Goal: Task Accomplishment & Management: Use online tool/utility

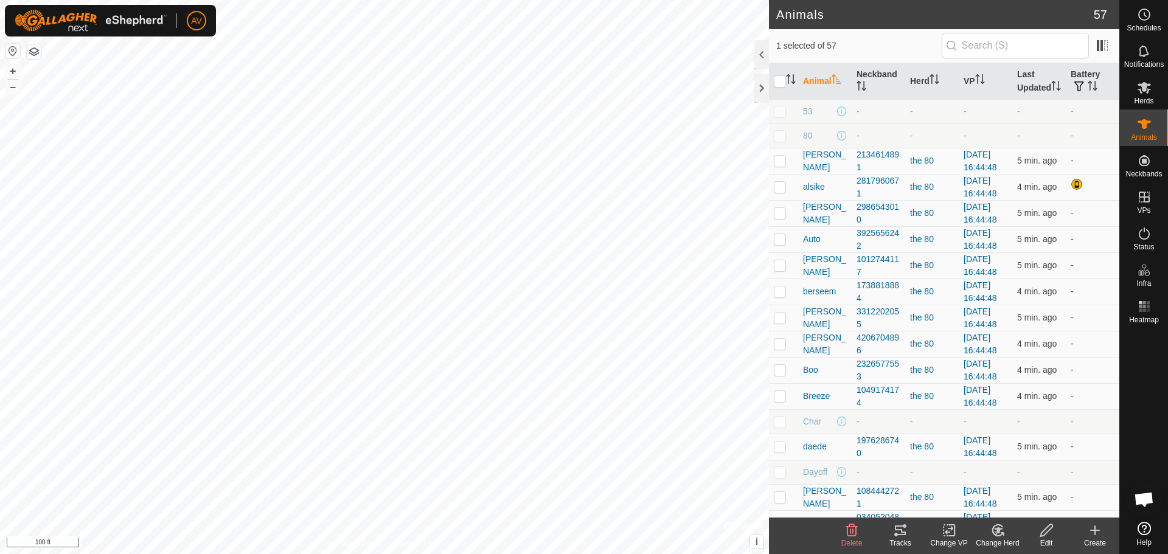
click at [897, 532] on icon at bounding box center [900, 530] width 15 height 15
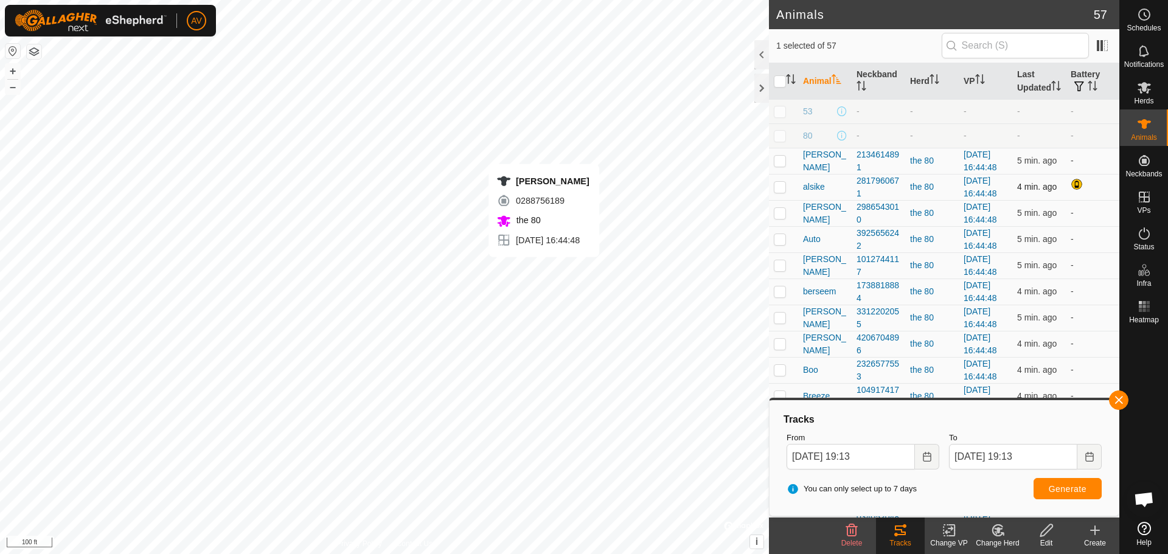
checkbox input "false"
checkbox input "true"
click at [912, 532] on tracks-svg-icon at bounding box center [900, 530] width 49 height 15
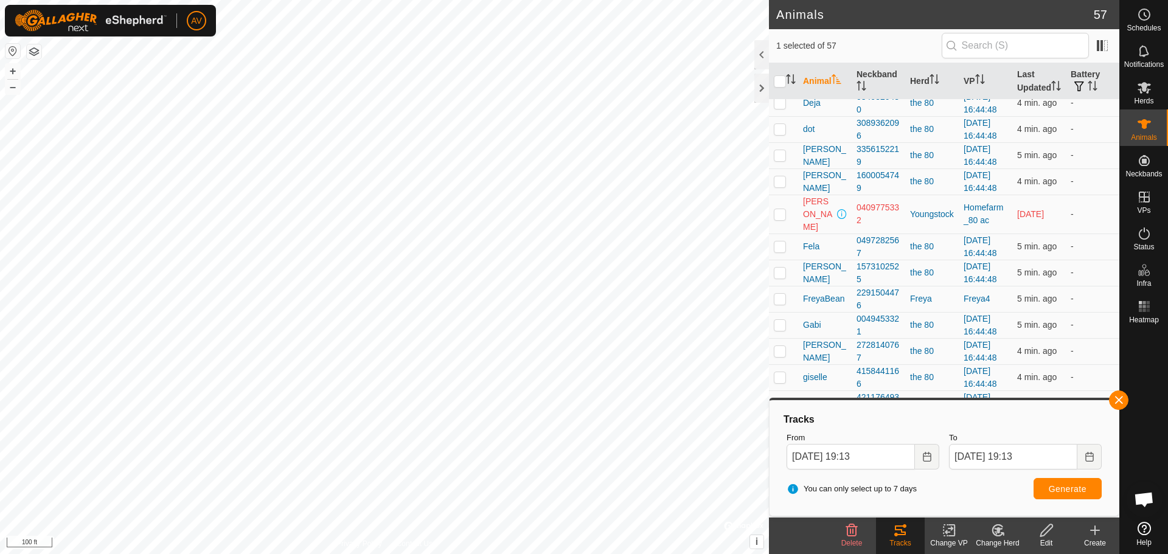
scroll to position [426, 0]
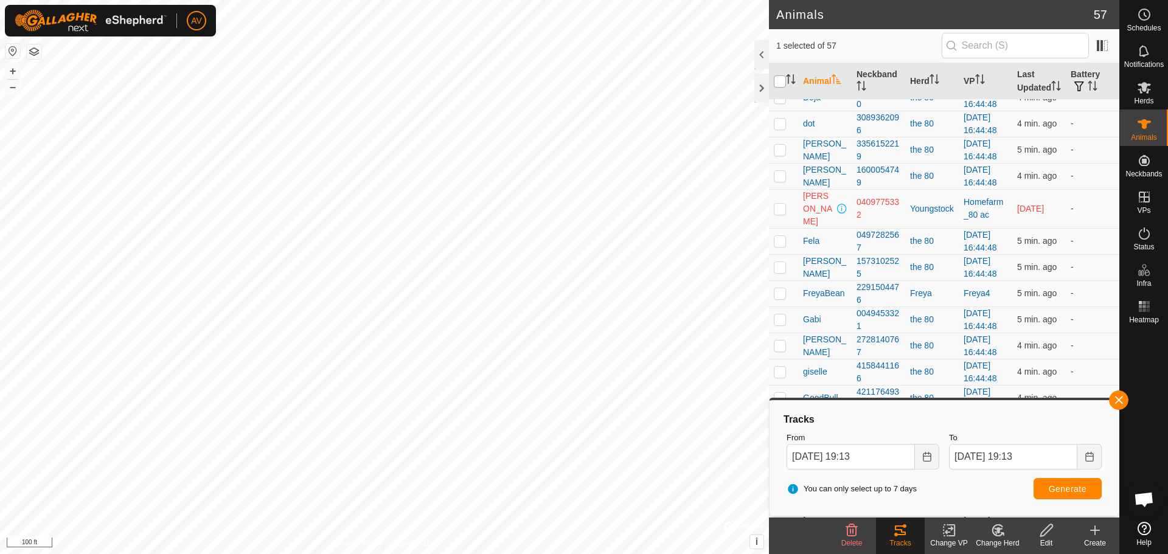
click at [779, 85] on input "checkbox" at bounding box center [780, 81] width 12 height 12
checkbox input "true"
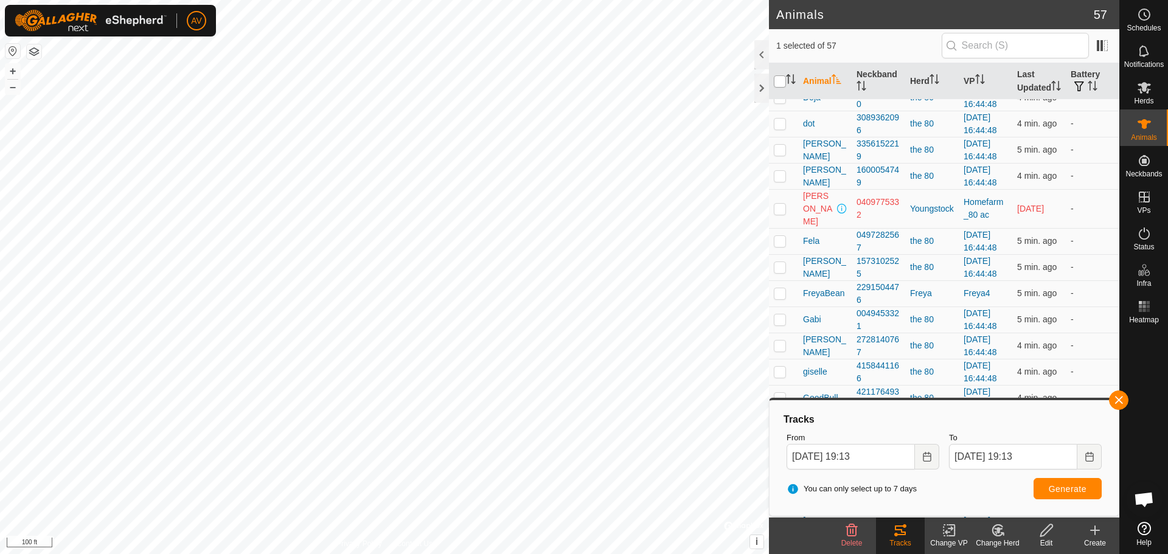
checkbox input "true"
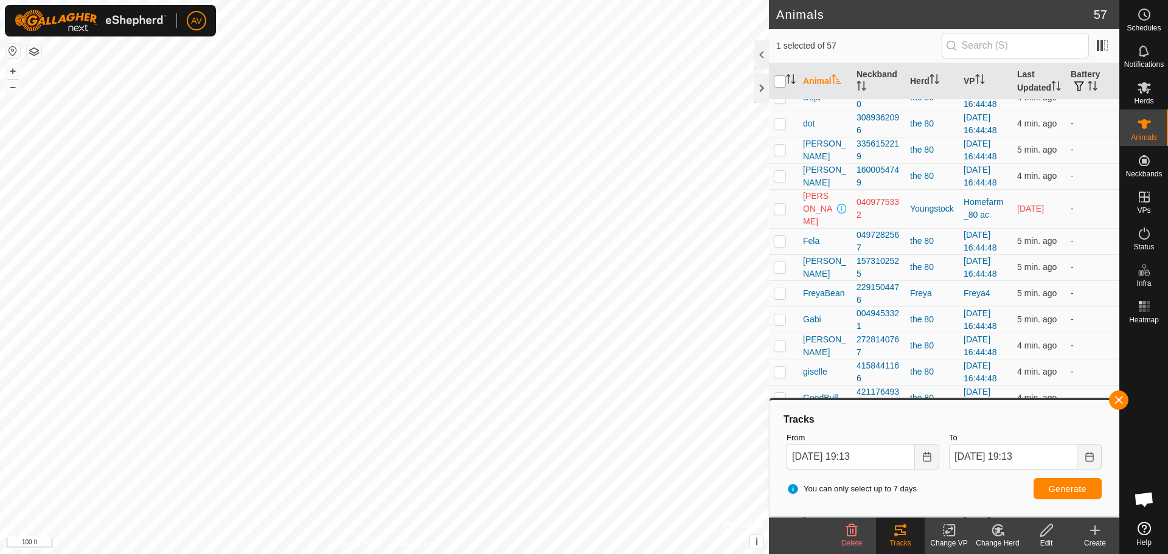
checkbox input "true"
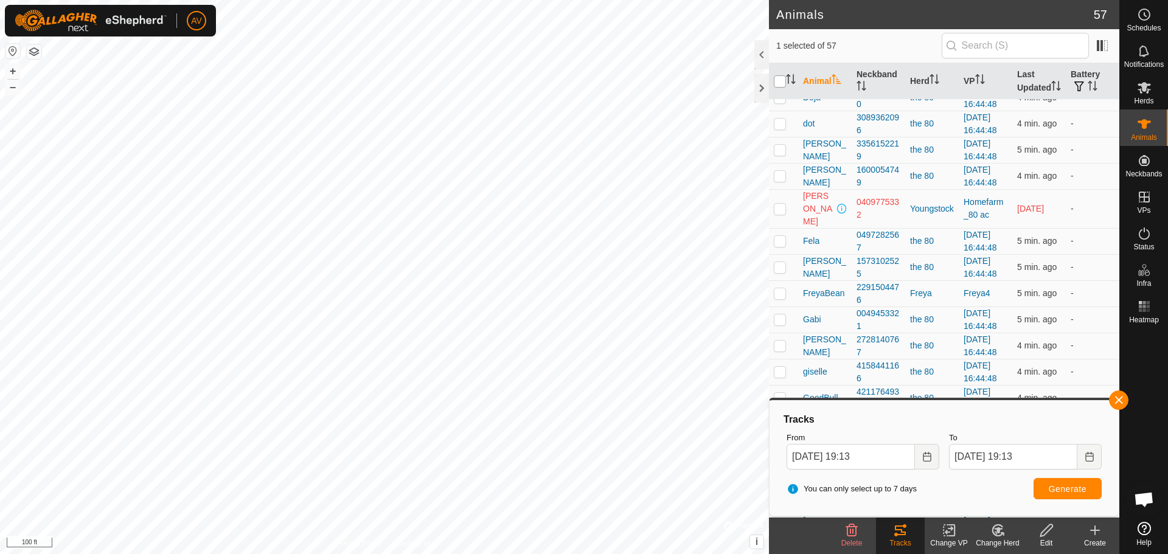
checkbox input "true"
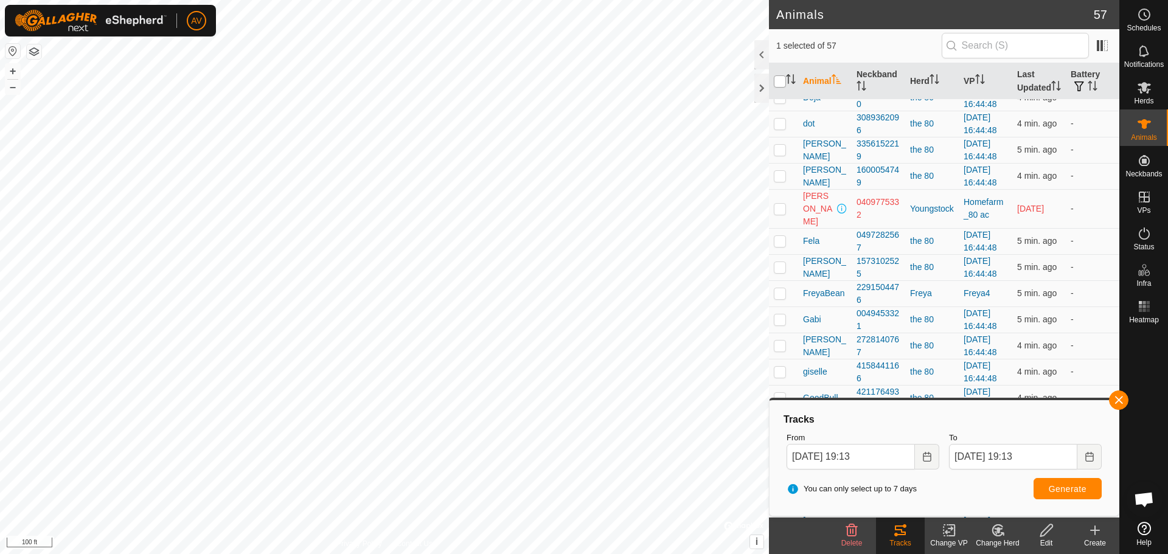
checkbox input "true"
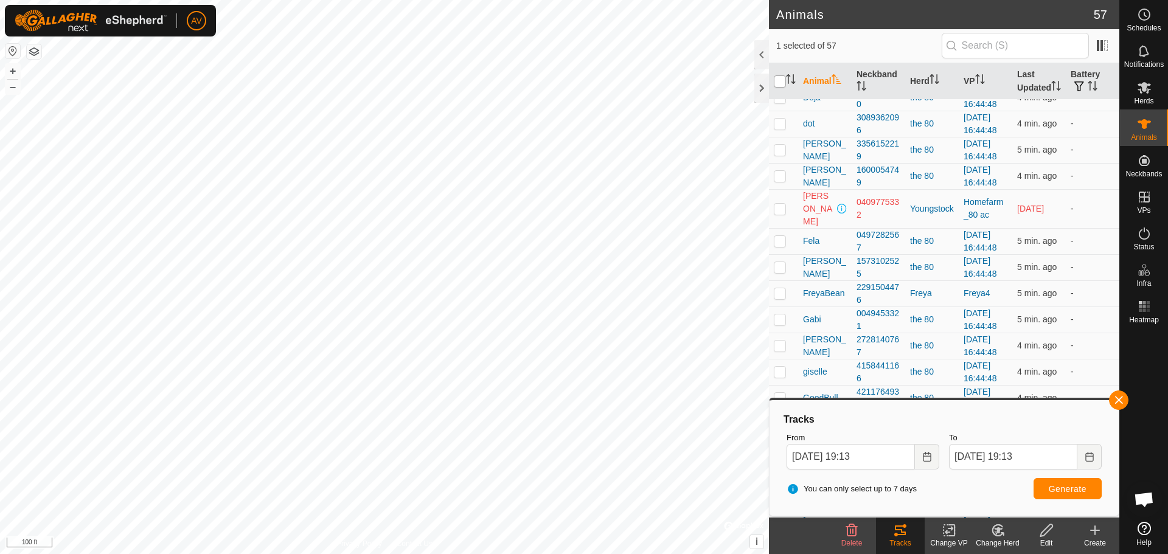
checkbox input "true"
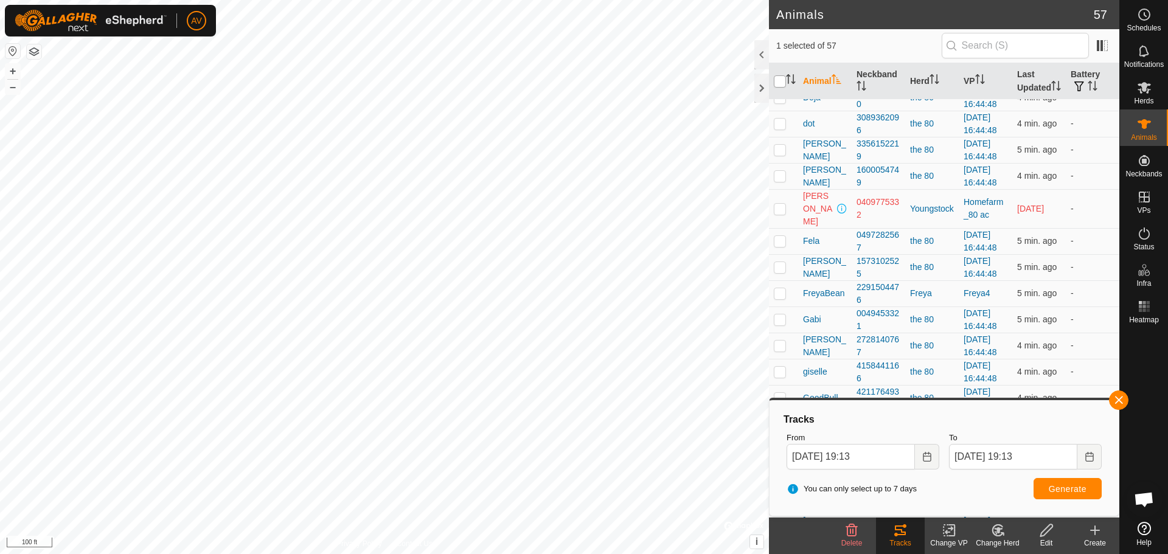
checkbox input "true"
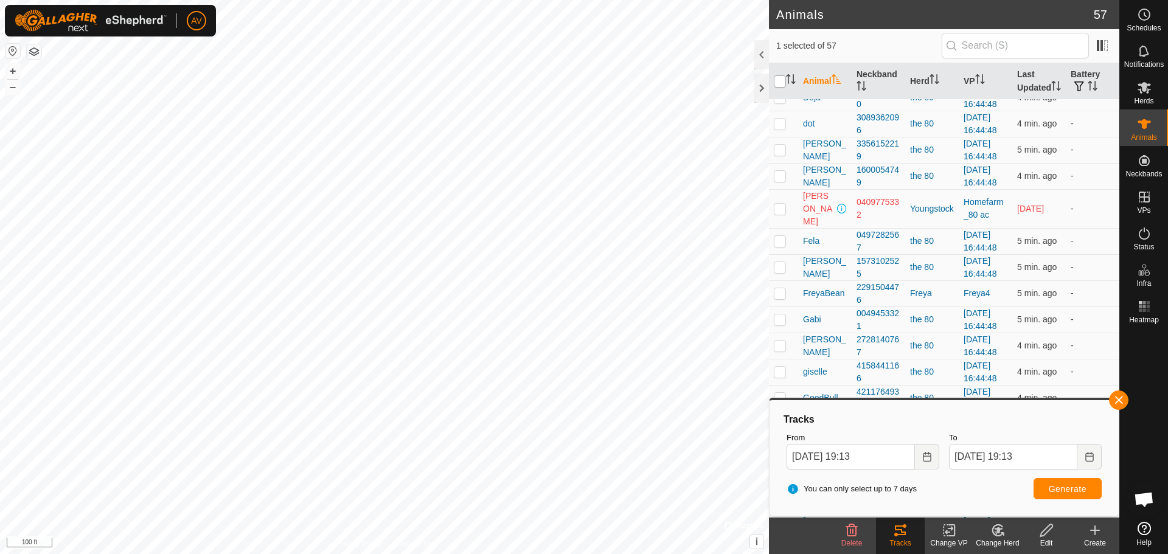
checkbox input "true"
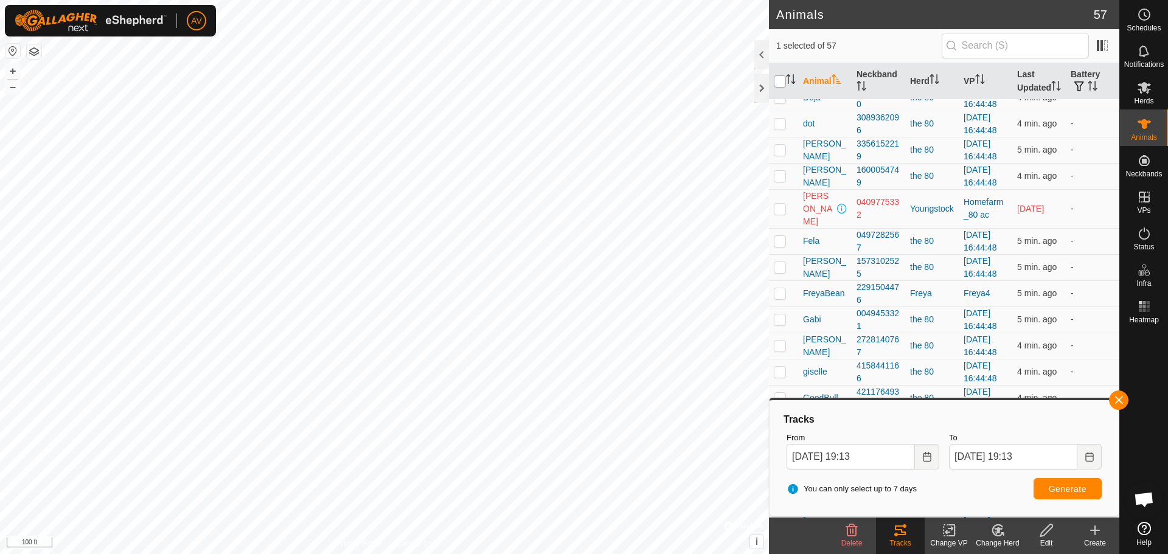
checkbox input "true"
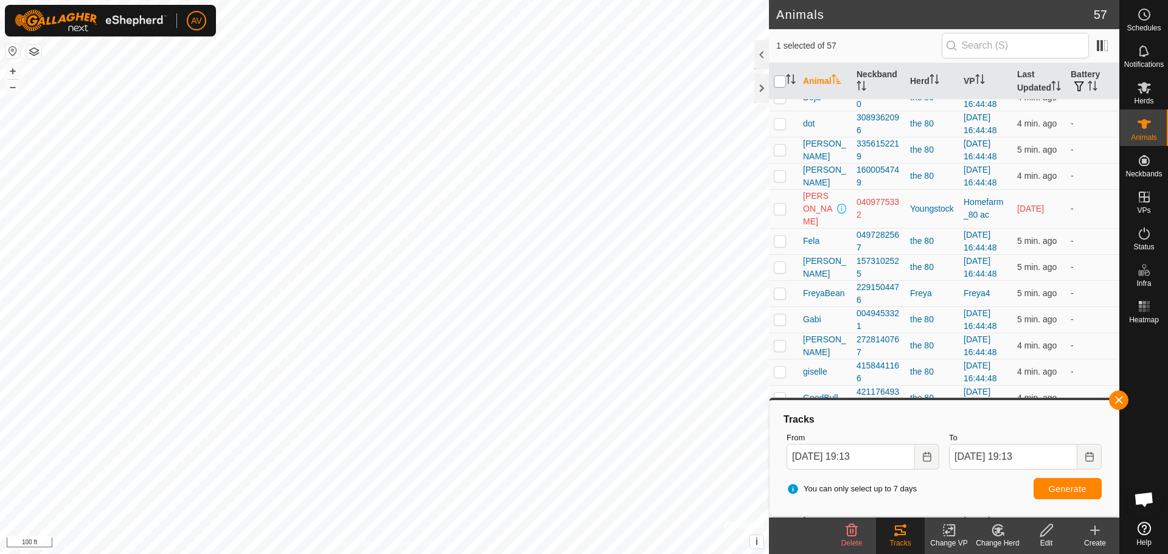
checkbox input "true"
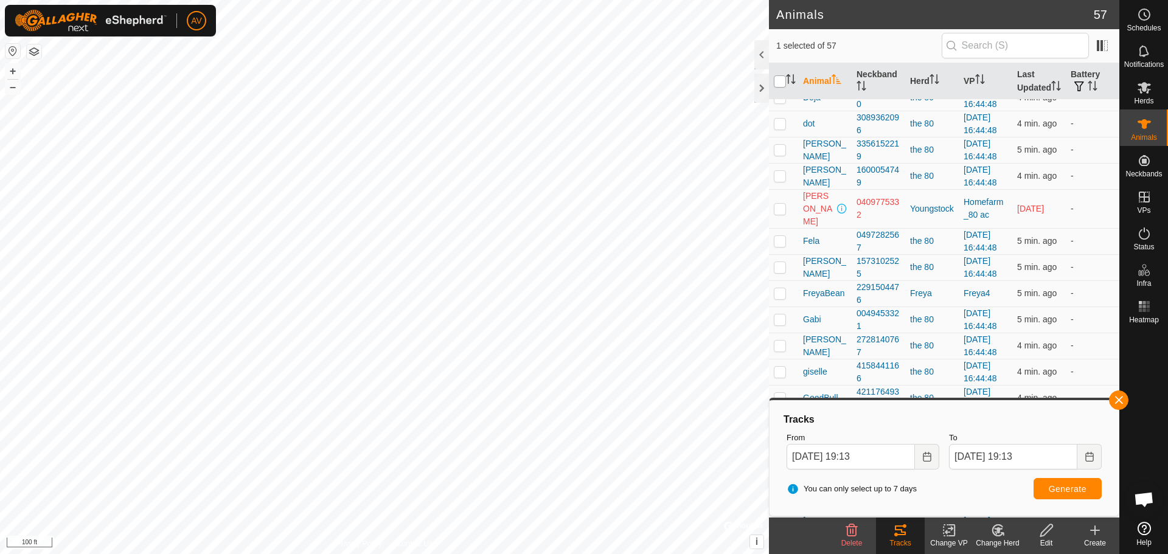
checkbox input "true"
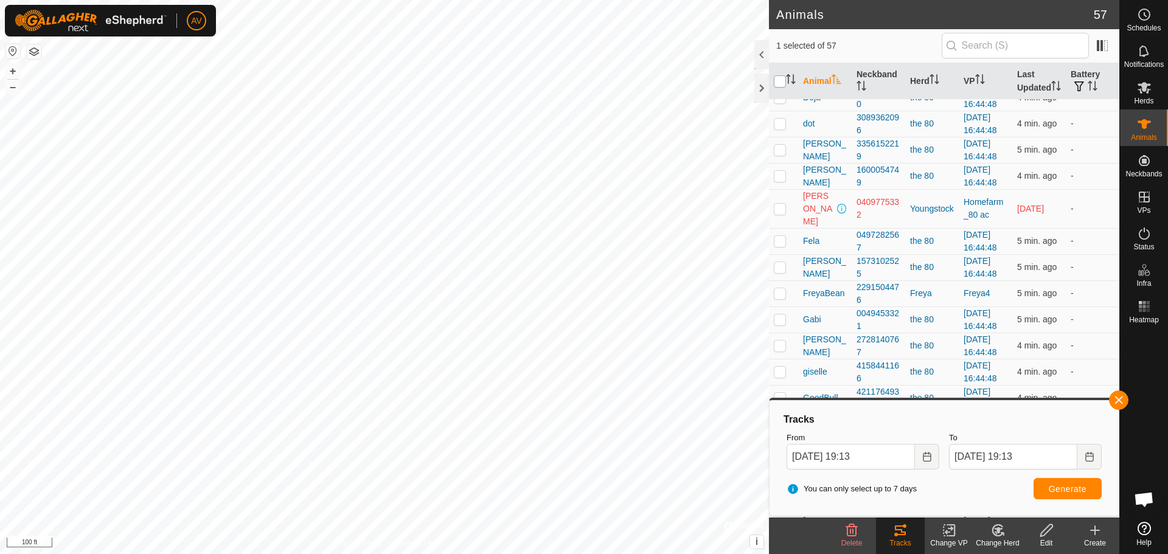
checkbox input "true"
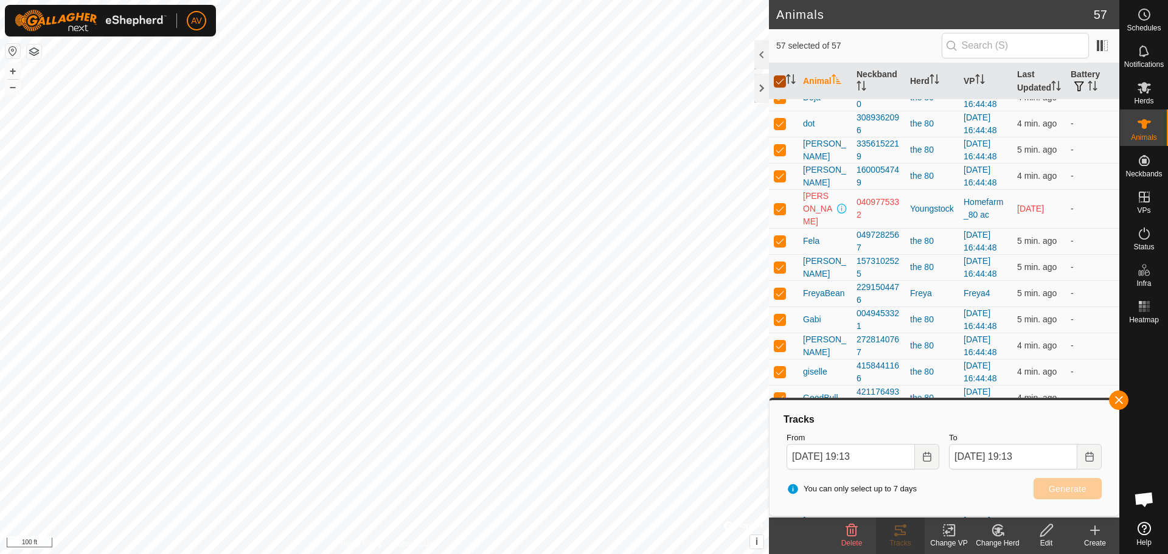
click at [779, 85] on input "checkbox" at bounding box center [780, 81] width 12 height 12
checkbox input "false"
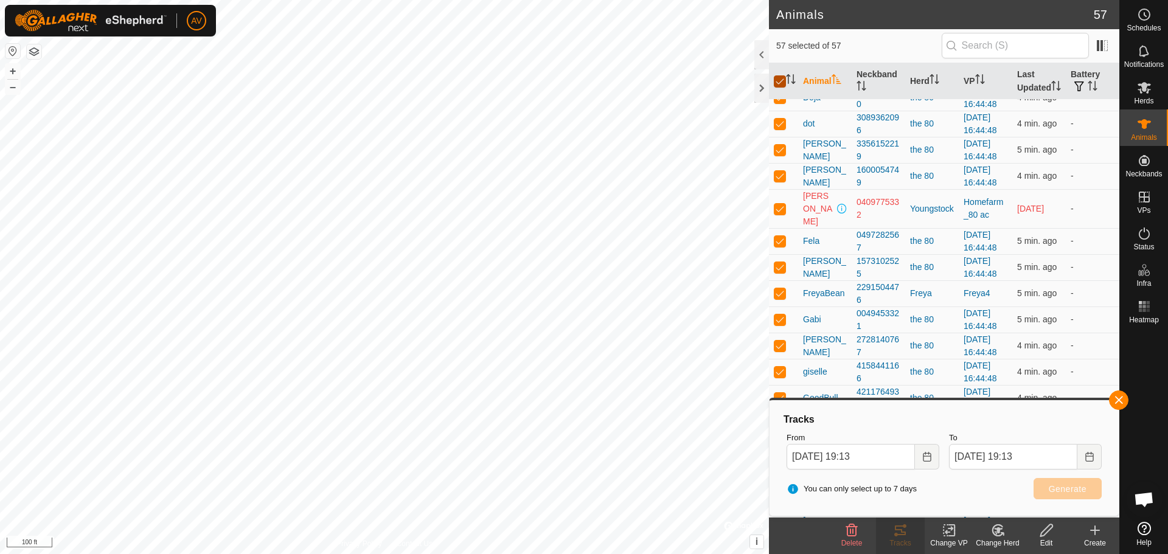
checkbox input "false"
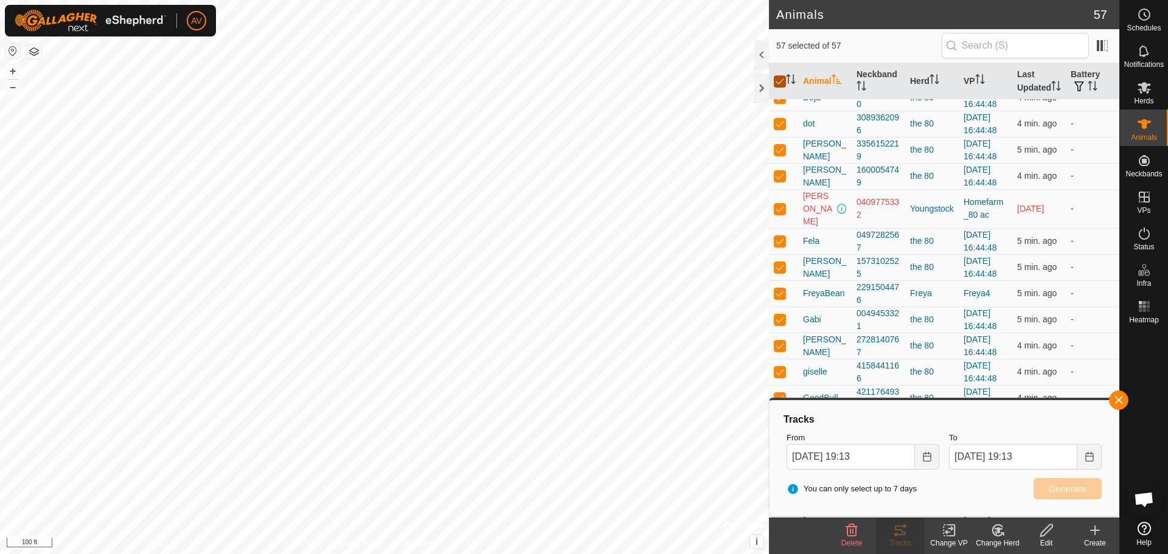
checkbox input "false"
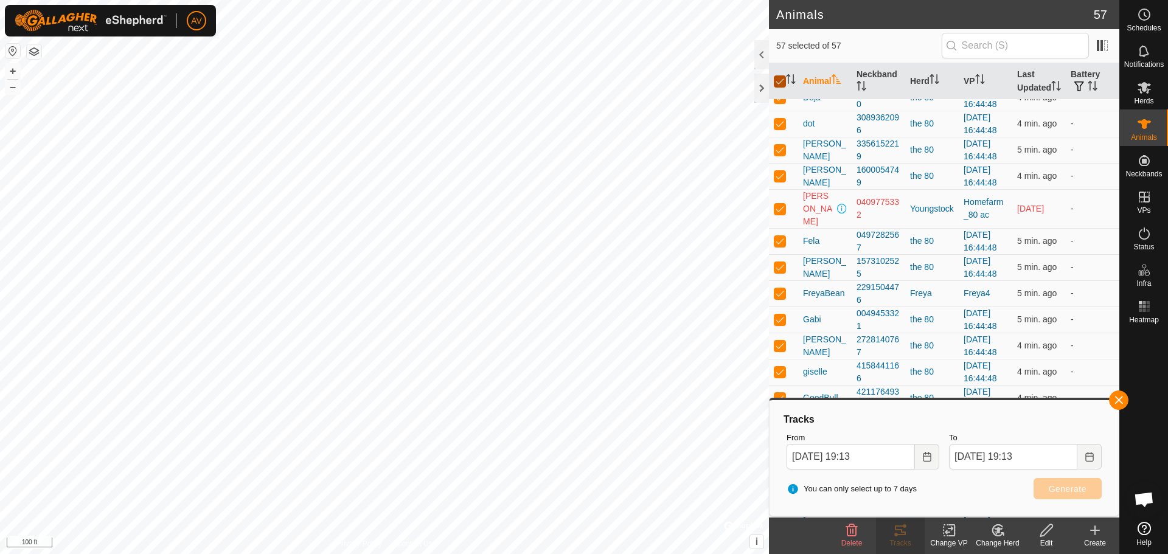
checkbox input "false"
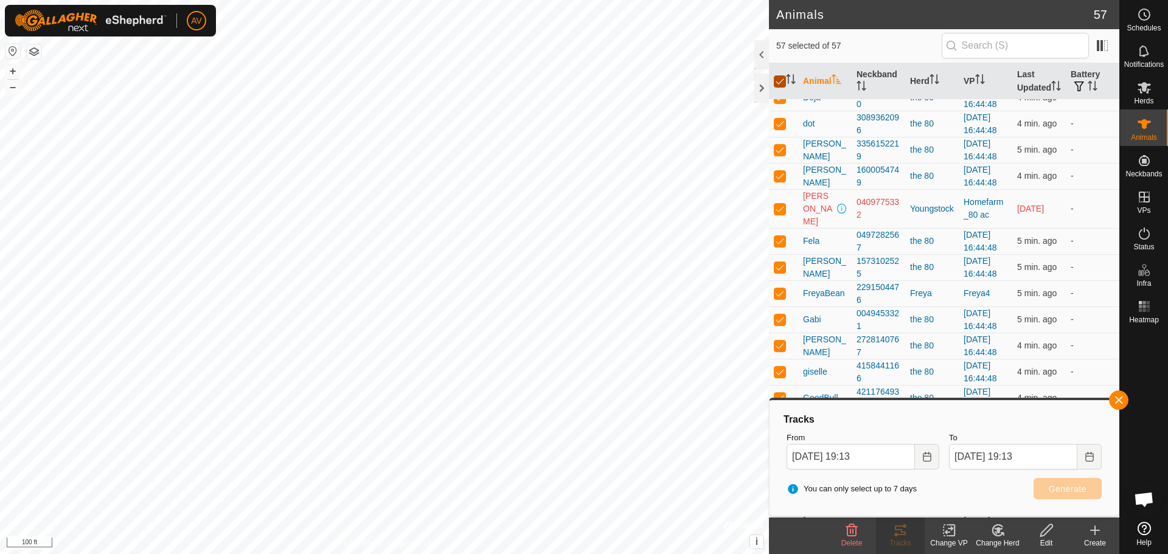
checkbox input "false"
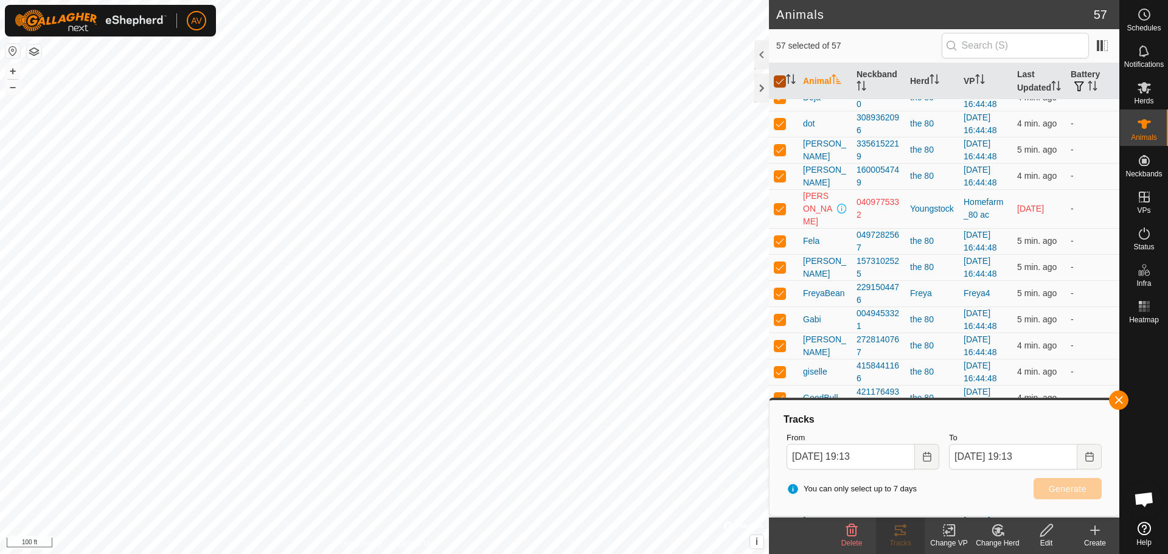
checkbox input "false"
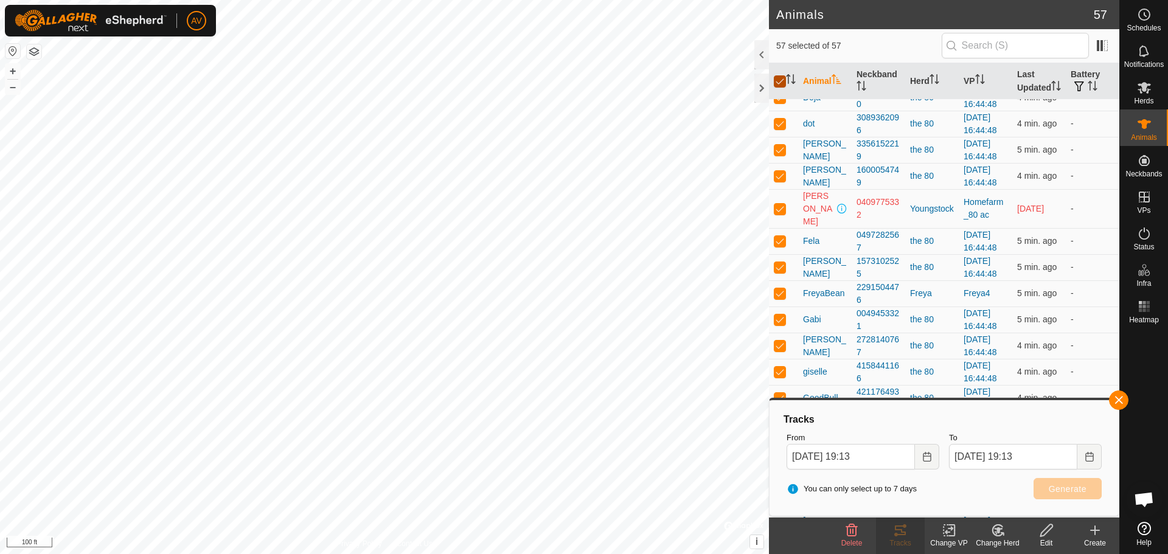
checkbox input "false"
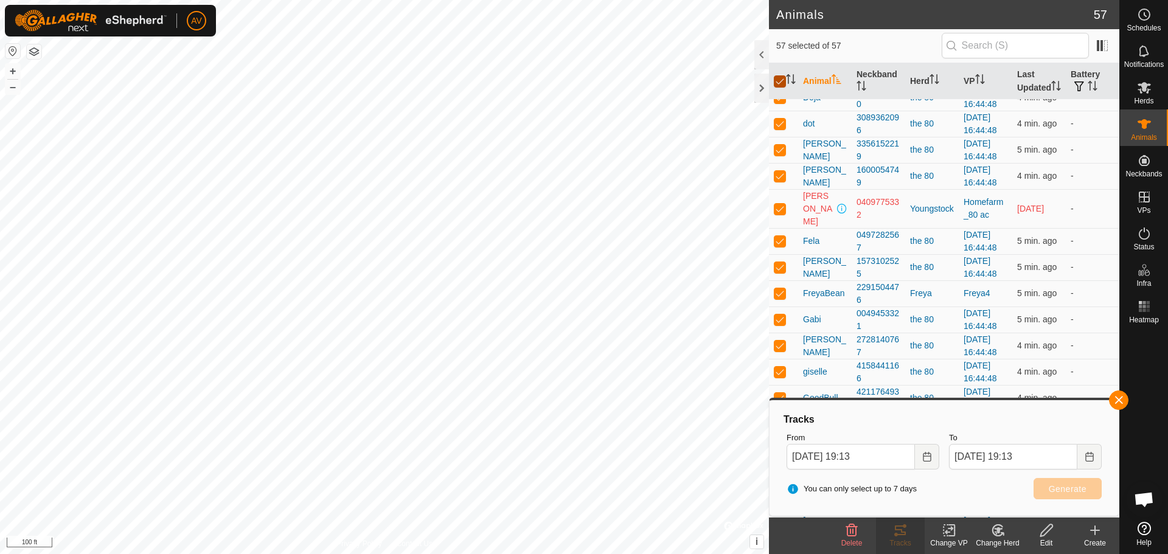
checkbox input "false"
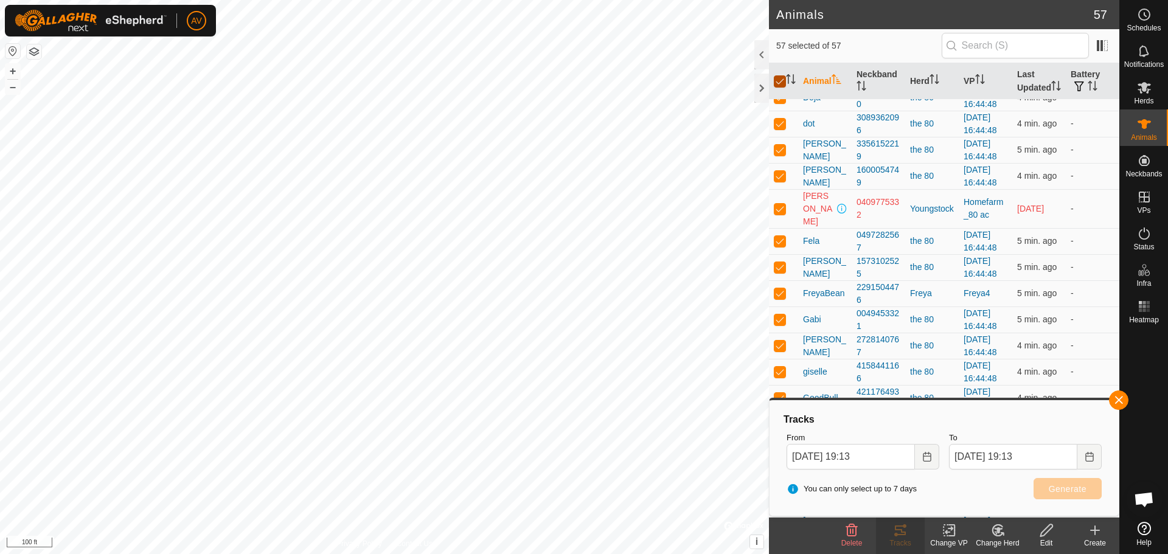
checkbox input "false"
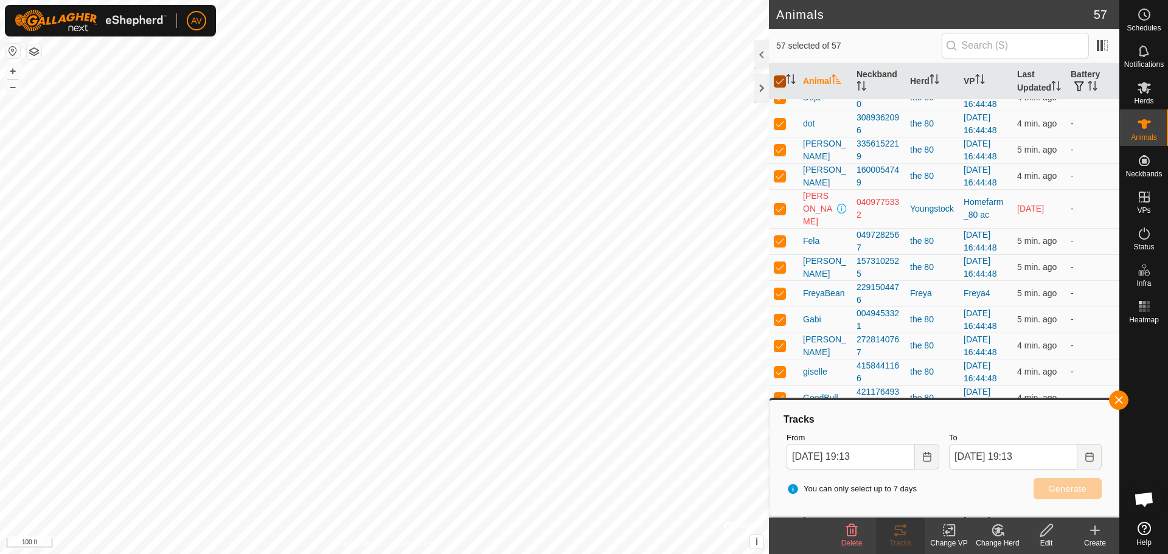
checkbox input "false"
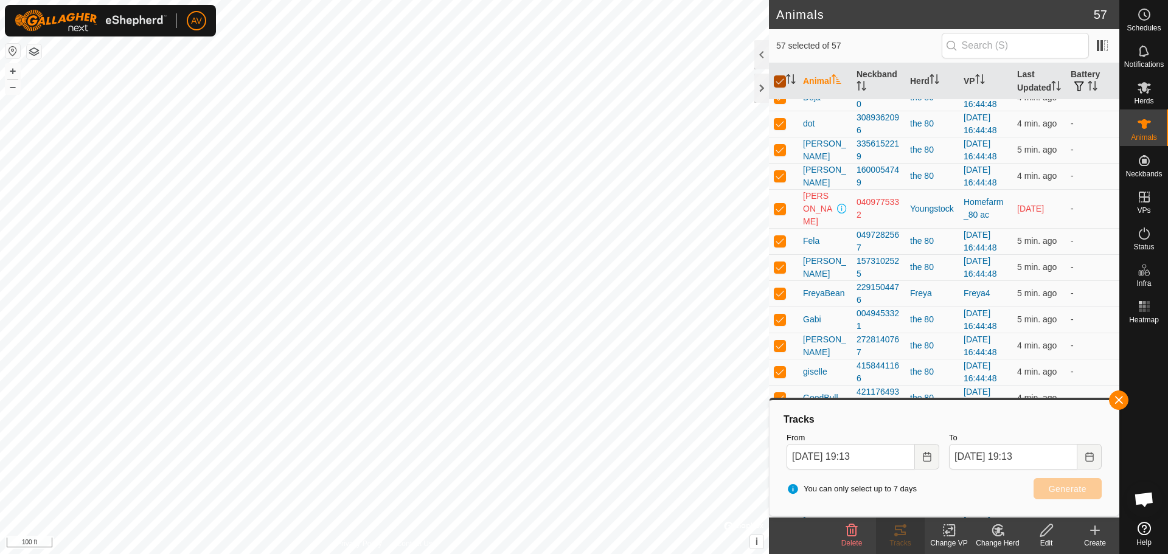
checkbox input "false"
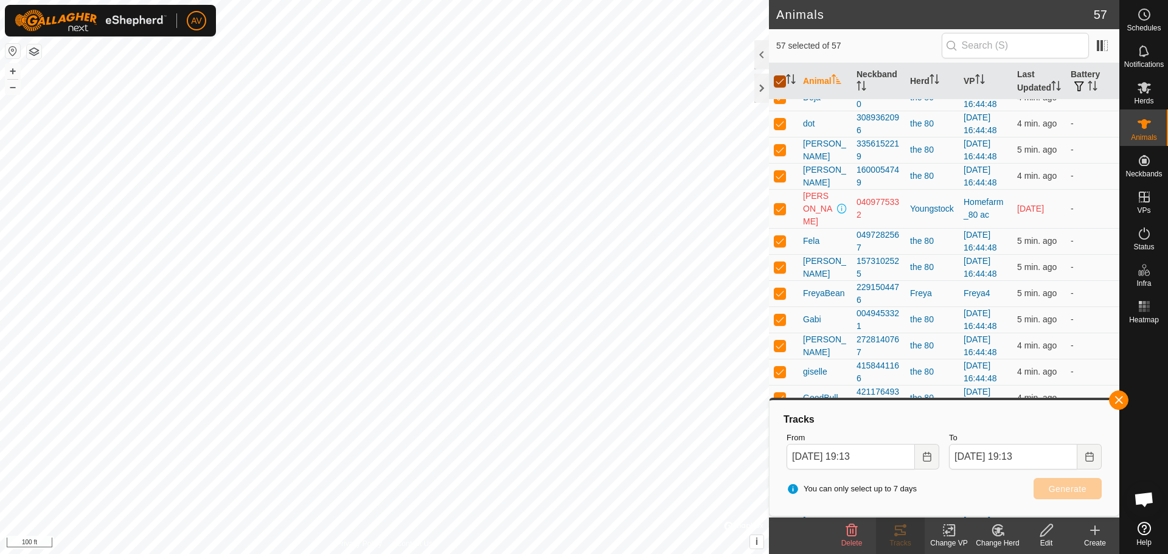
checkbox input "false"
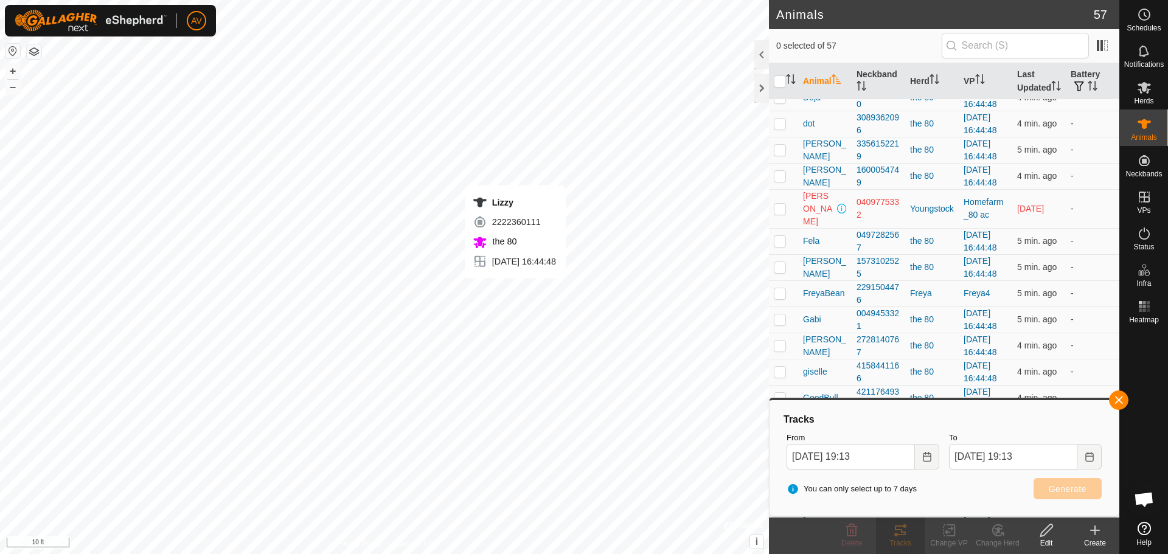
checkbox input "true"
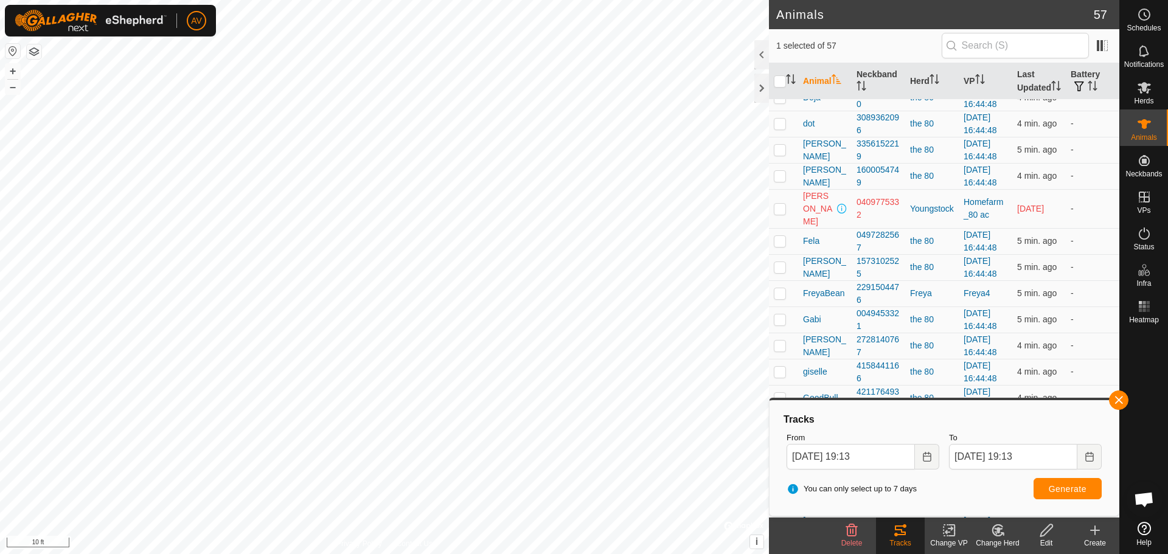
click at [890, 541] on div "Tracks" at bounding box center [900, 543] width 49 height 11
click at [1060, 485] on span "Generate" at bounding box center [1068, 489] width 38 height 10
